Goal: Transaction & Acquisition: Download file/media

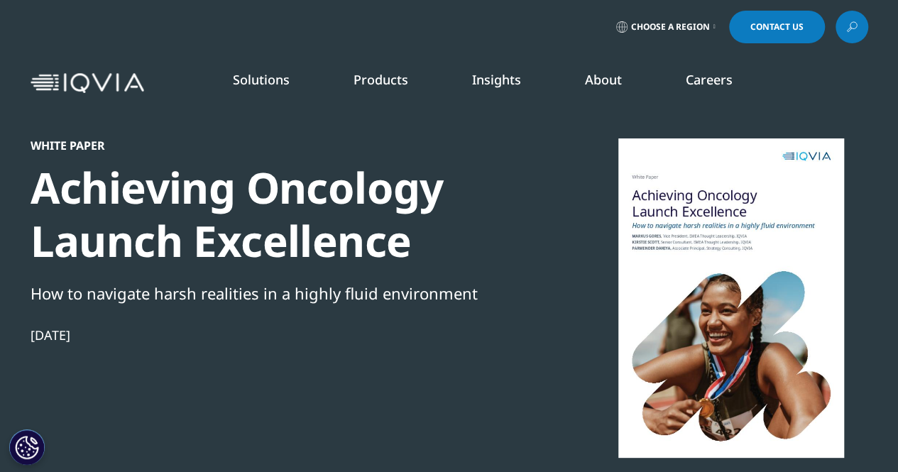
scroll to position [426, 0]
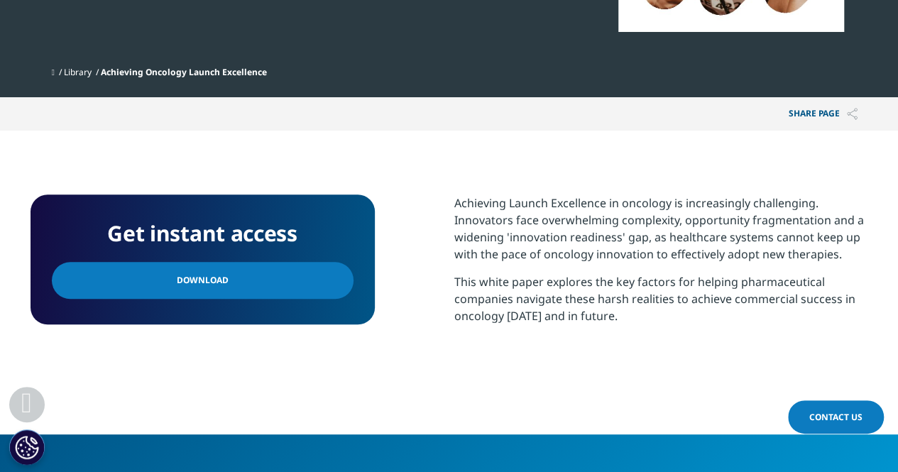
click at [324, 295] on link "Download" at bounding box center [203, 280] width 302 height 37
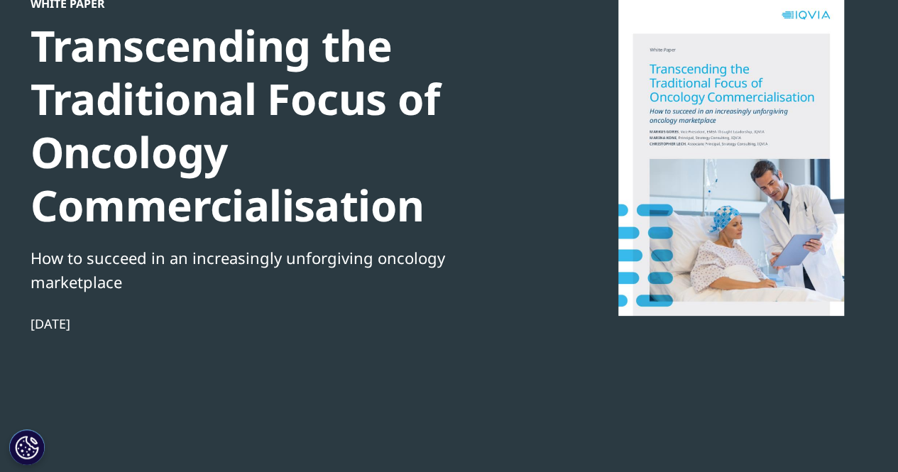
scroll to position [497, 0]
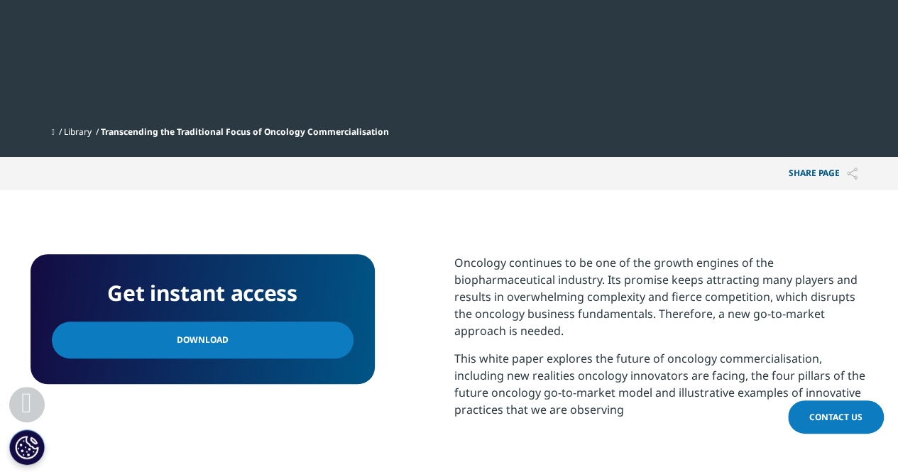
click at [200, 347] on span "Download" at bounding box center [203, 340] width 52 height 16
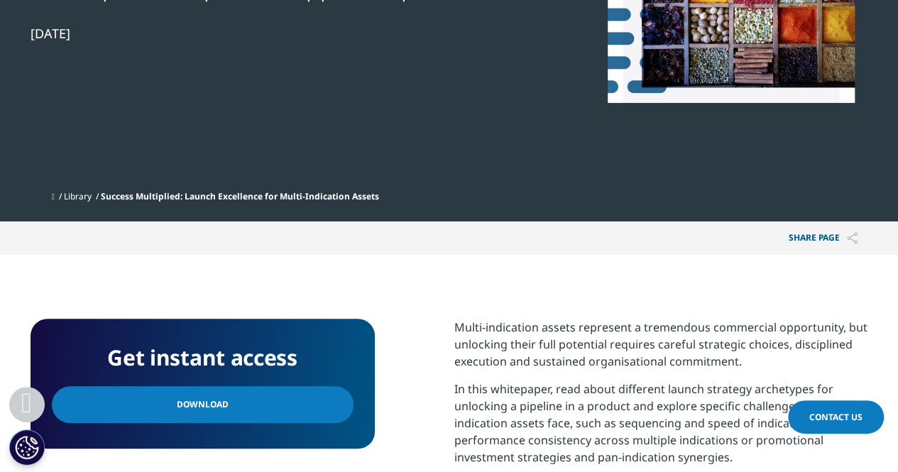
scroll to position [639, 0]
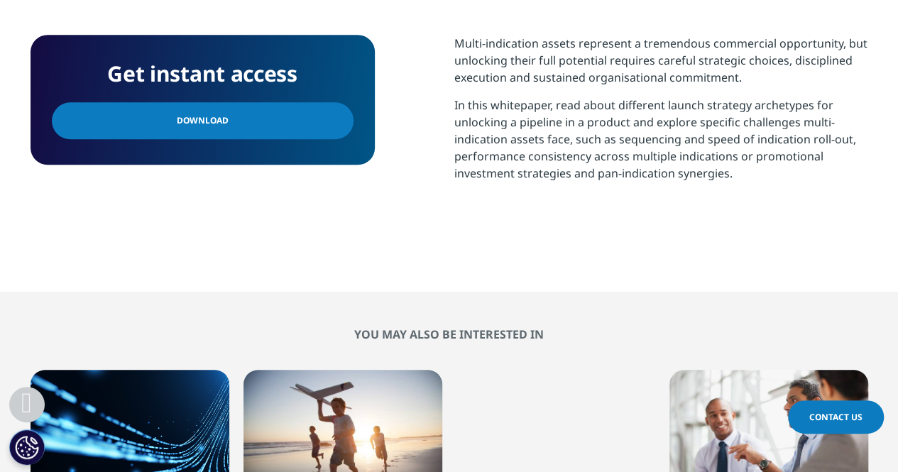
click at [231, 119] on link "Download" at bounding box center [203, 120] width 302 height 37
